Goal: Task Accomplishment & Management: Manage account settings

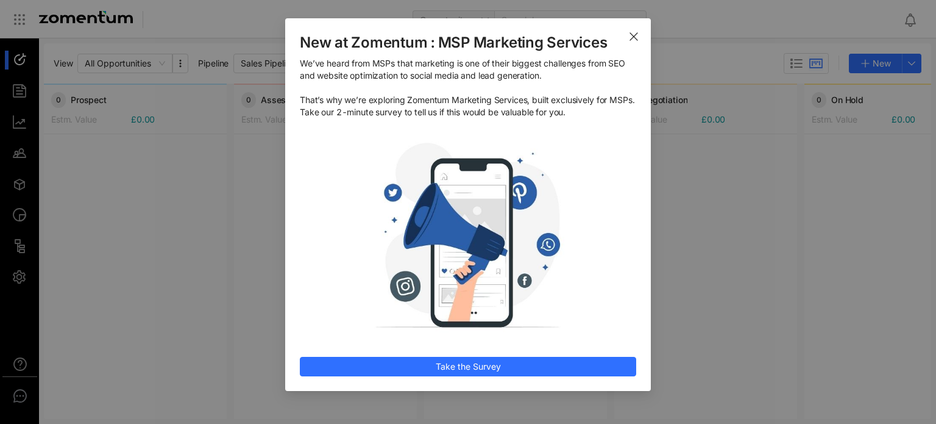
click at [636, 35] on icon "Close" at bounding box center [634, 37] width 10 height 10
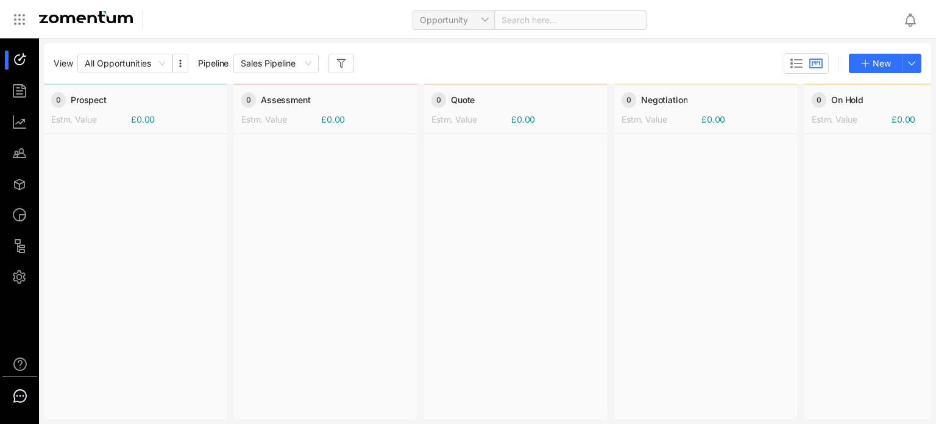
click at [19, 395] on use at bounding box center [20, 395] width 12 height 12
click at [316, 292] on div at bounding box center [325, 275] width 183 height 283
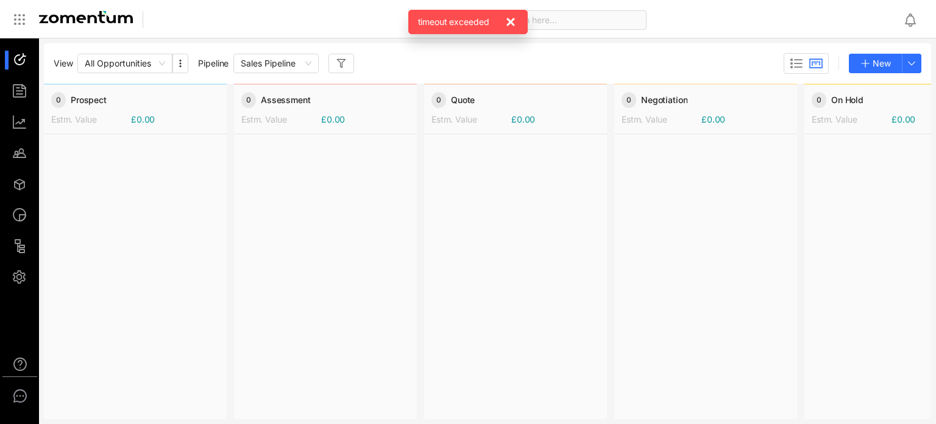
click at [512, 21] on icon at bounding box center [510, 22] width 15 height 15
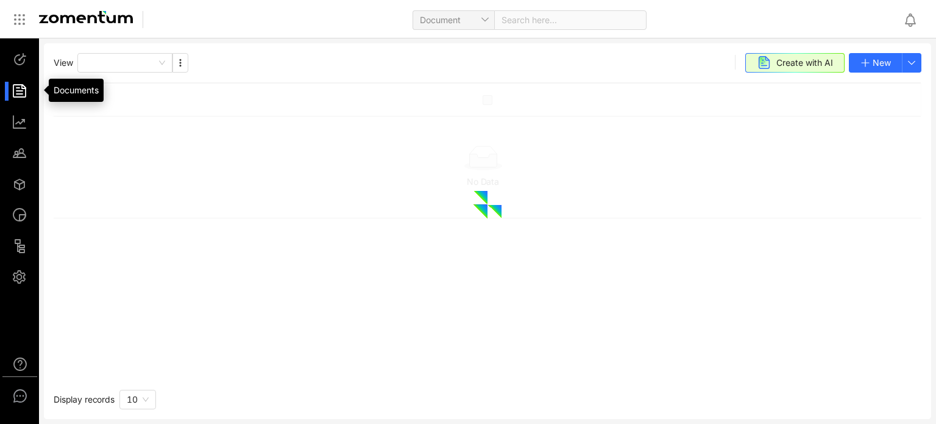
click at [16, 94] on div at bounding box center [25, 91] width 26 height 19
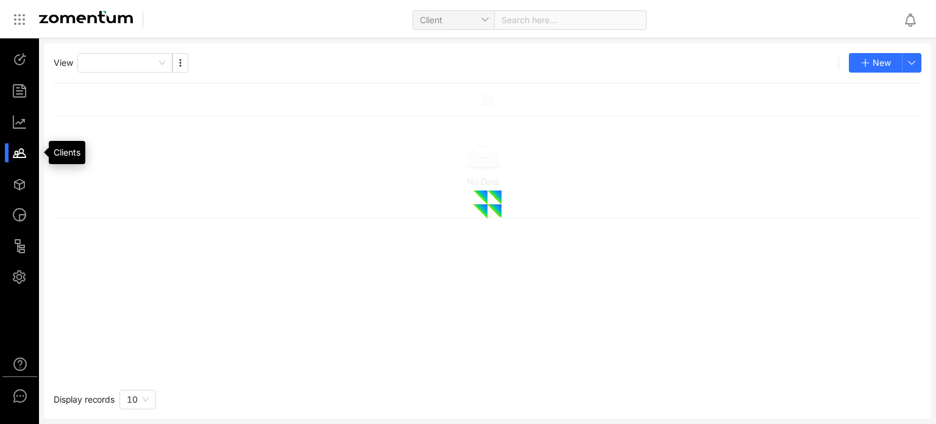
click at [21, 151] on div at bounding box center [25, 152] width 26 height 19
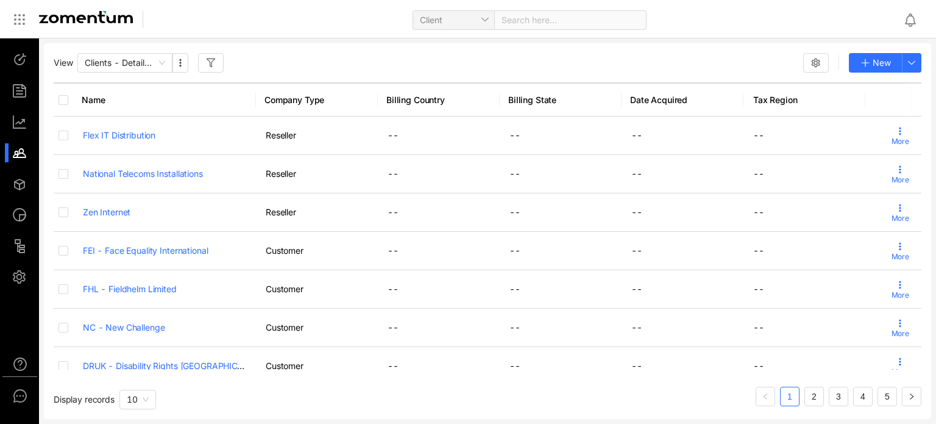
click at [815, 62] on use "button" at bounding box center [816, 62] width 8 height 8
click at [740, 27] on div "Client Search here..." at bounding box center [527, 19] width 732 height 29
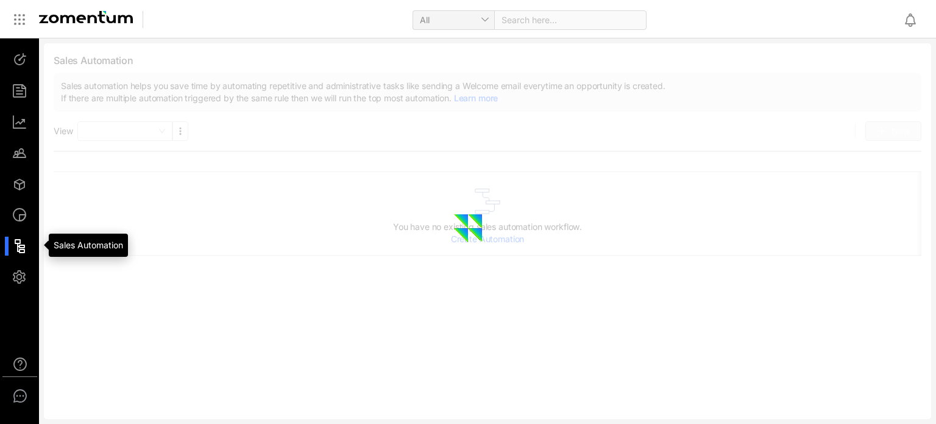
click at [22, 250] on div at bounding box center [25, 245] width 26 height 19
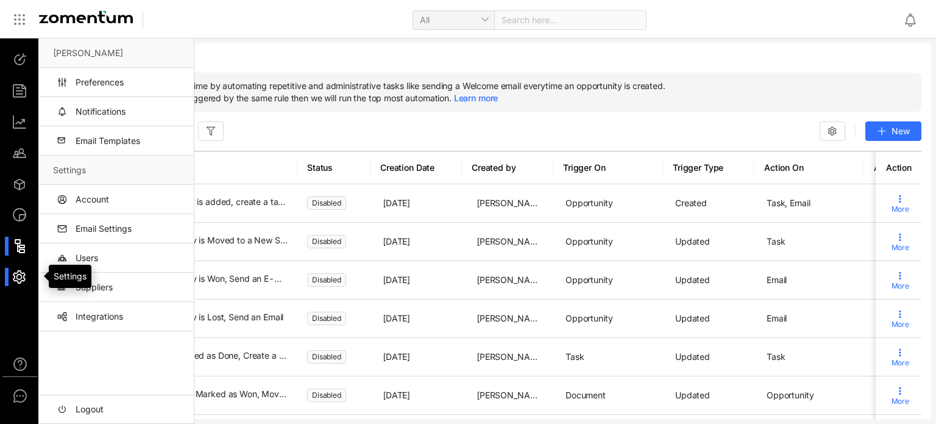
click at [21, 277] on div at bounding box center [25, 277] width 26 height 19
click at [96, 83] on link "Preferences" at bounding box center [118, 82] width 131 height 29
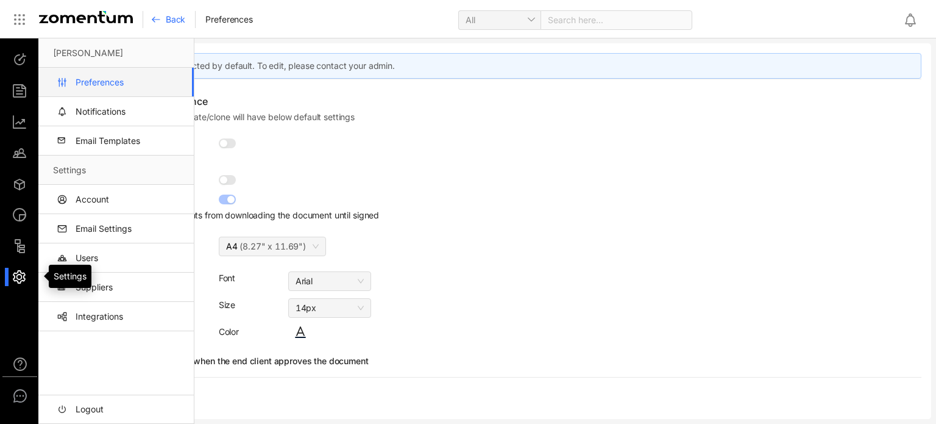
click at [16, 269] on div at bounding box center [25, 277] width 26 height 19
click at [21, 361] on use at bounding box center [20, 364] width 12 height 12
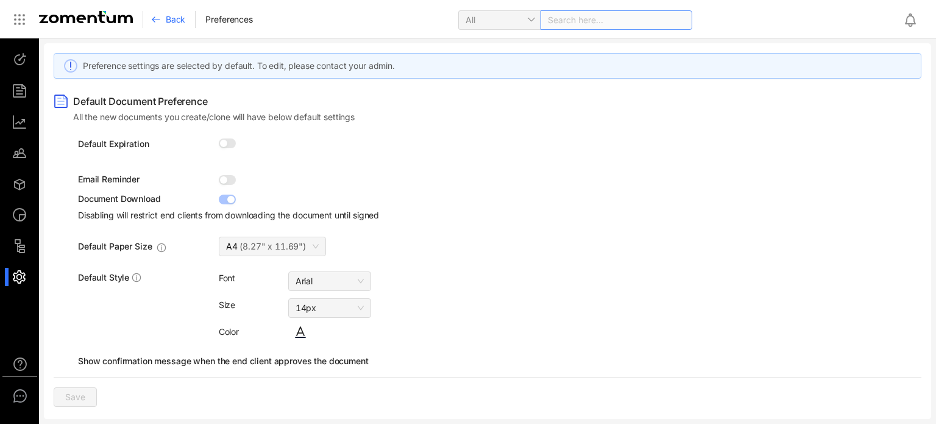
click at [598, 20] on div "Search here..." at bounding box center [617, 19] width 152 height 19
type input "*"
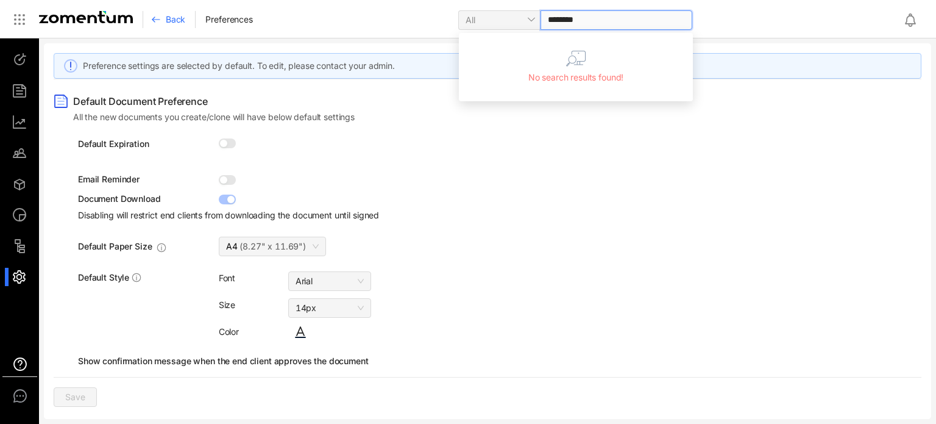
type input "********"
click at [19, 363] on use at bounding box center [20, 364] width 12 height 12
